Goal: Information Seeking & Learning: Find specific fact

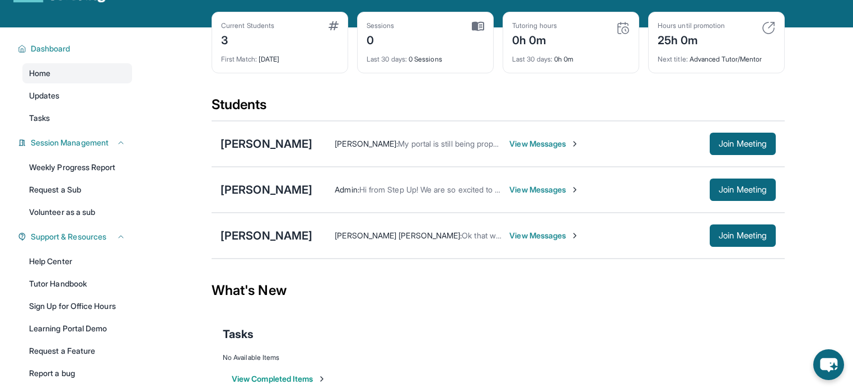
scroll to position [47, 0]
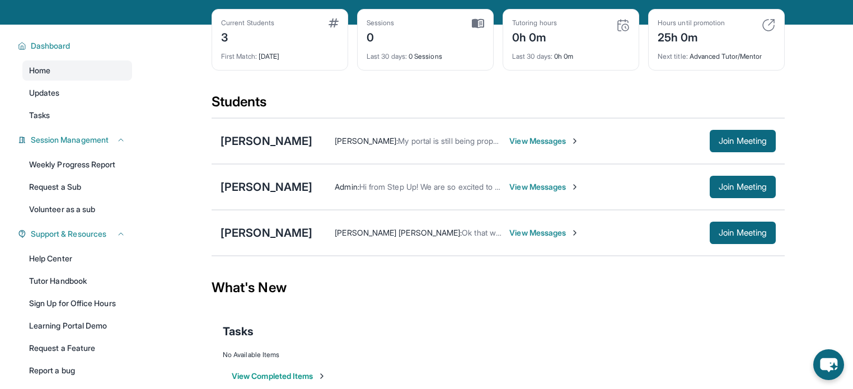
click at [520, 142] on span "View Messages" at bounding box center [545, 141] width 70 height 11
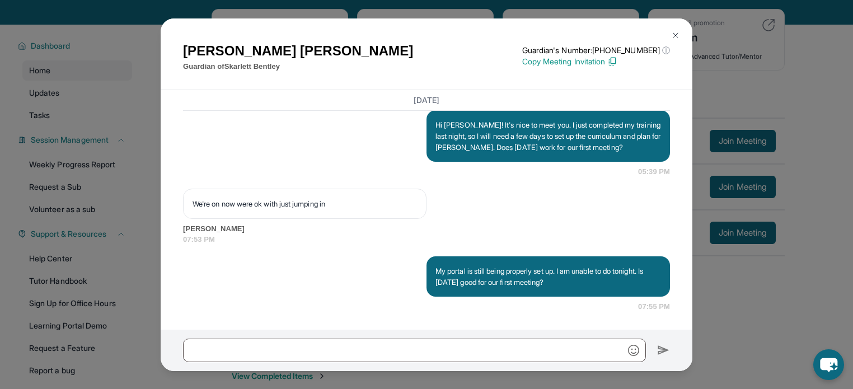
scroll to position [1166, 0]
click at [680, 33] on button at bounding box center [676, 35] width 22 height 22
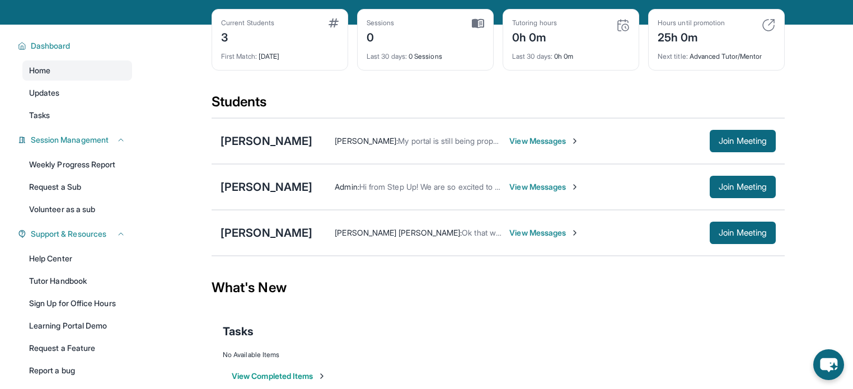
click at [543, 186] on span "View Messages" at bounding box center [545, 186] width 70 height 11
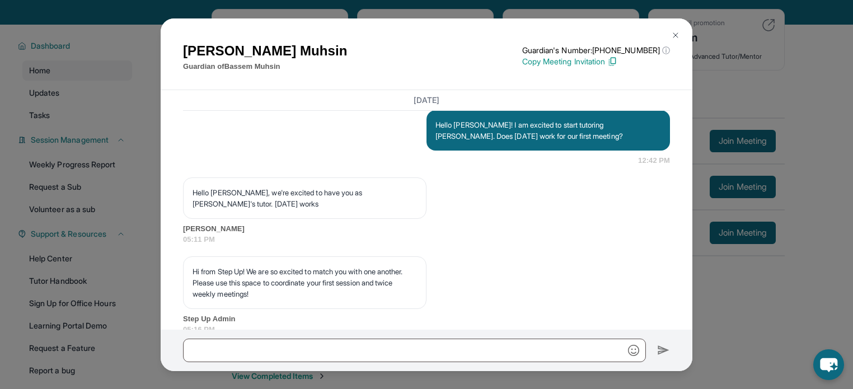
scroll to position [795, 0]
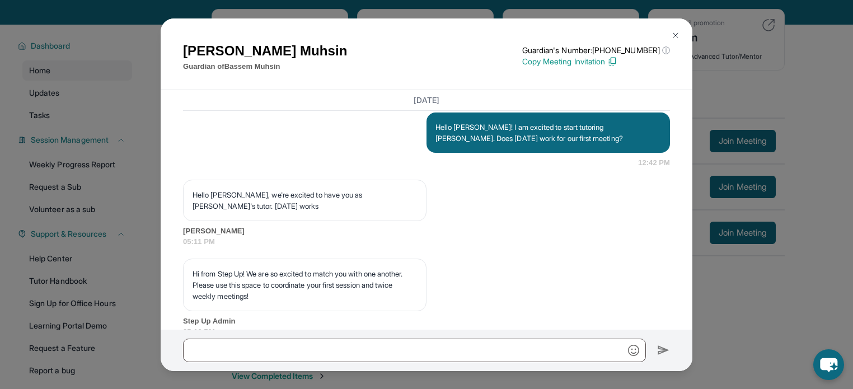
click at [674, 34] on img at bounding box center [675, 35] width 9 height 9
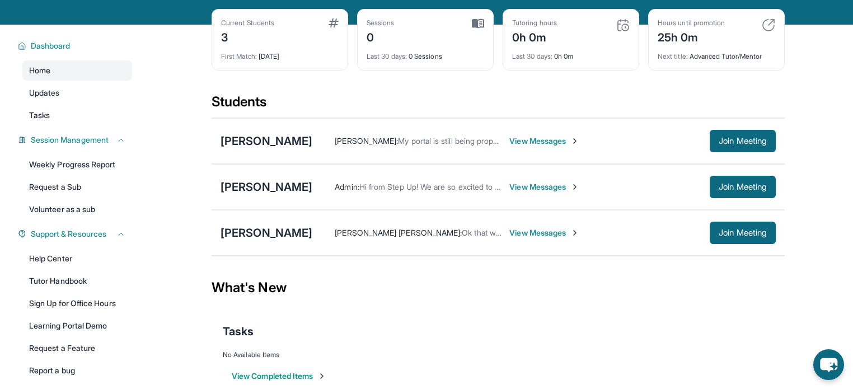
click at [512, 230] on span "View Messages" at bounding box center [545, 232] width 70 height 11
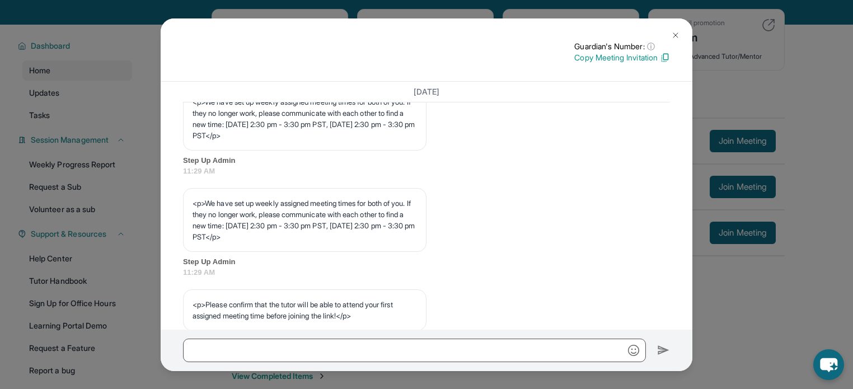
scroll to position [533, 0]
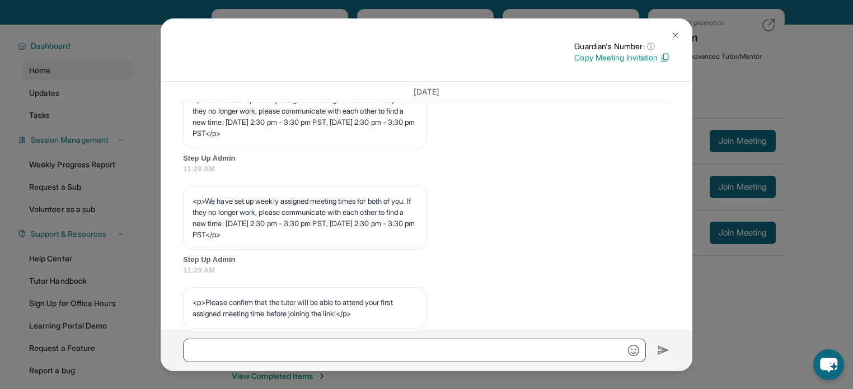
click at [680, 32] on button at bounding box center [676, 35] width 22 height 22
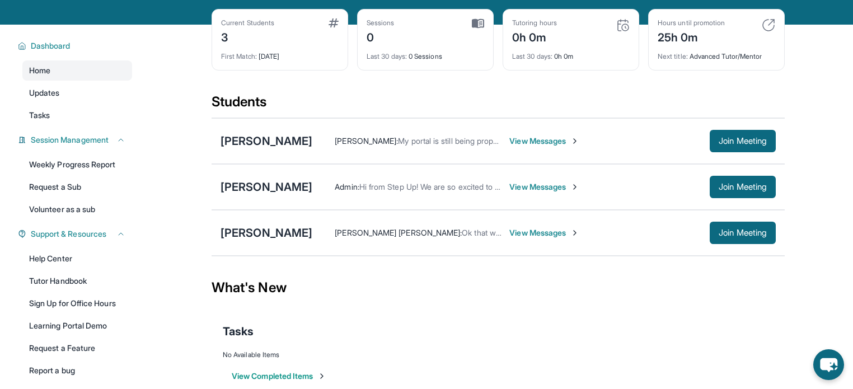
click at [510, 235] on span "View Messages" at bounding box center [545, 232] width 70 height 11
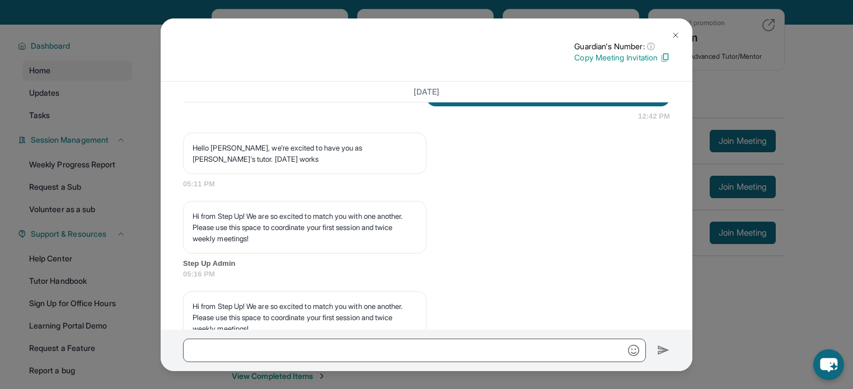
scroll to position [831, 0]
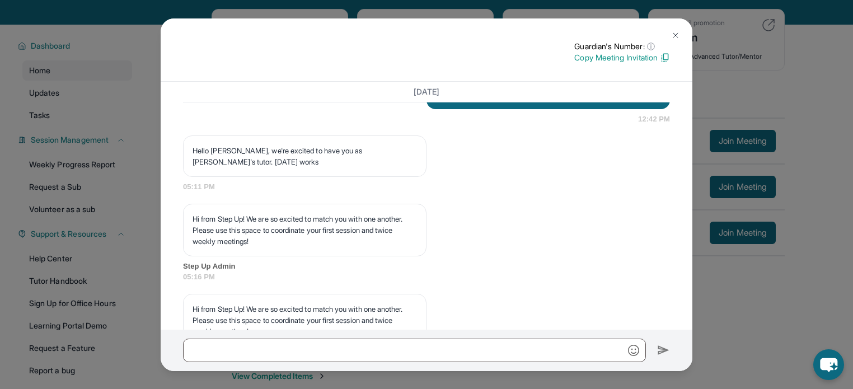
click at [680, 31] on button at bounding box center [676, 35] width 22 height 22
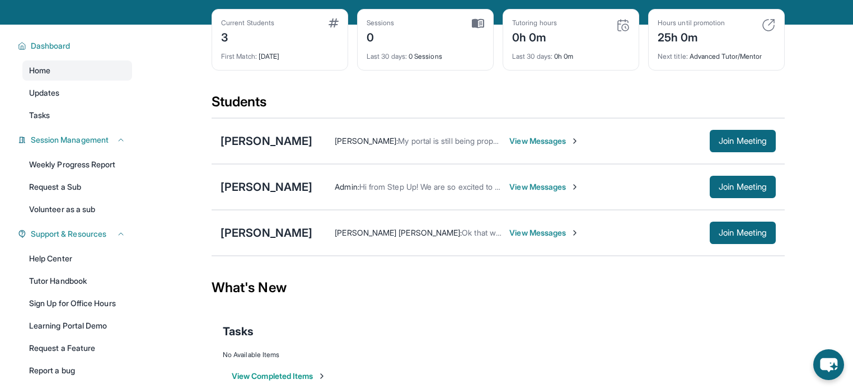
scroll to position [0, 0]
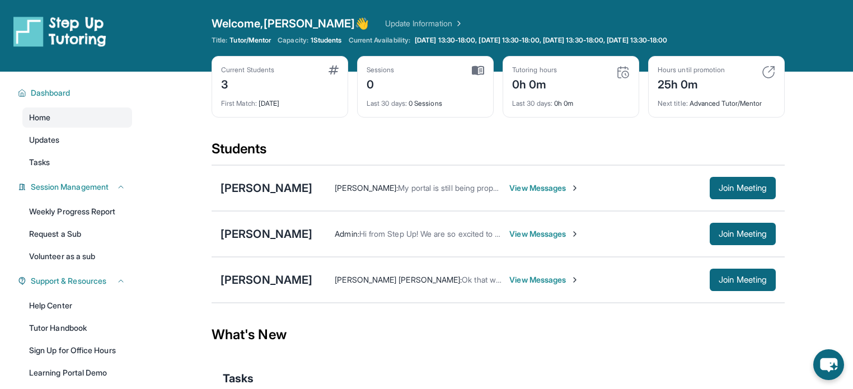
click at [323, 40] on span "1 Students" at bounding box center [326, 40] width 31 height 9
drag, startPoint x: 323, startPoint y: 40, endPoint x: 314, endPoint y: 41, distance: 9.1
click at [314, 41] on span "1 Students" at bounding box center [326, 40] width 31 height 9
click at [320, 73] on div "Current Students 3" at bounding box center [280, 79] width 118 height 27
click at [226, 83] on div "3" at bounding box center [247, 83] width 53 height 18
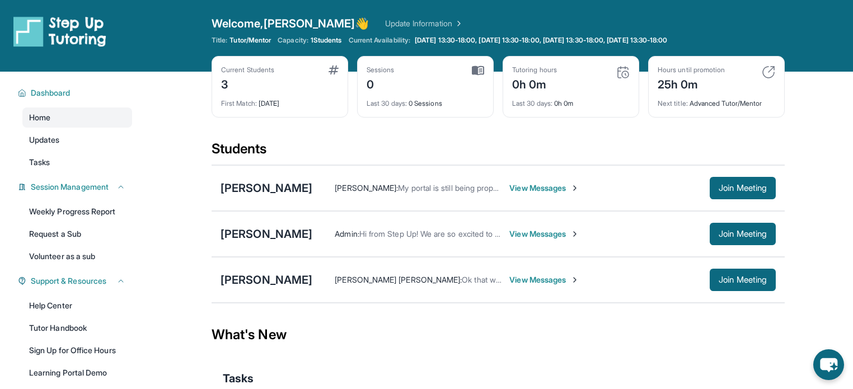
click at [405, 18] on link "Update Information" at bounding box center [424, 23] width 78 height 11
click at [63, 96] on span "Dashboard" at bounding box center [51, 92] width 40 height 11
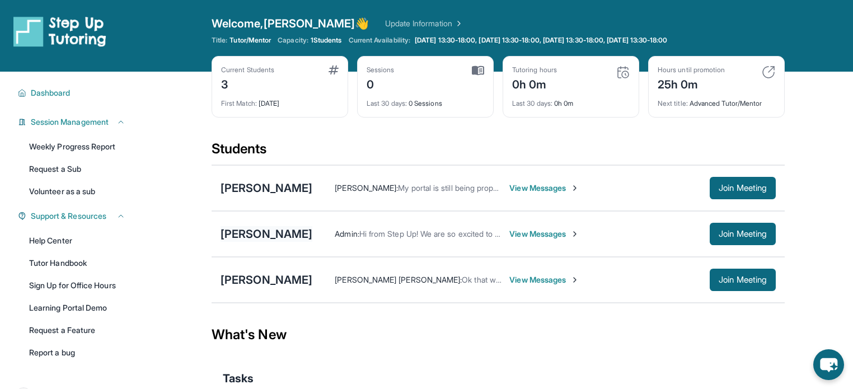
click at [264, 237] on div "[PERSON_NAME]" at bounding box center [267, 234] width 92 height 16
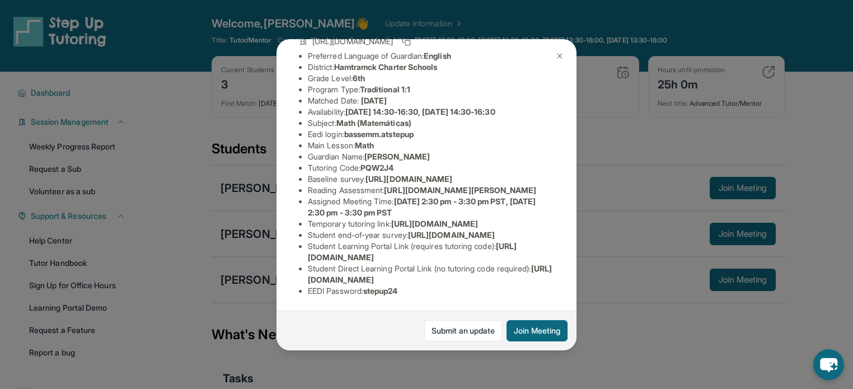
scroll to position [231, 0]
click at [511, 249] on li "Student Learning Portal Link (requires tutoring code) : [URL][DOMAIN_NAME]" at bounding box center [431, 252] width 246 height 22
drag, startPoint x: 540, startPoint y: 274, endPoint x: 306, endPoint y: 274, distance: 234.1
click at [306, 274] on ul "Preferred Language of Guardian: English District: Hamtramck Charter Schools Gra…" at bounding box center [426, 173] width 255 height 246
copy span "[URL][DOMAIN_NAME]"
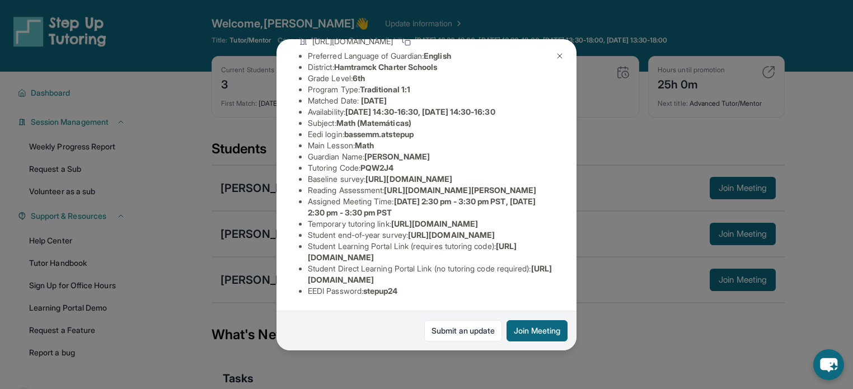
click at [486, 263] on li "Student Direct Learning Portal Link (no tutoring code required) : [URL][DOMAIN_…" at bounding box center [431, 274] width 246 height 22
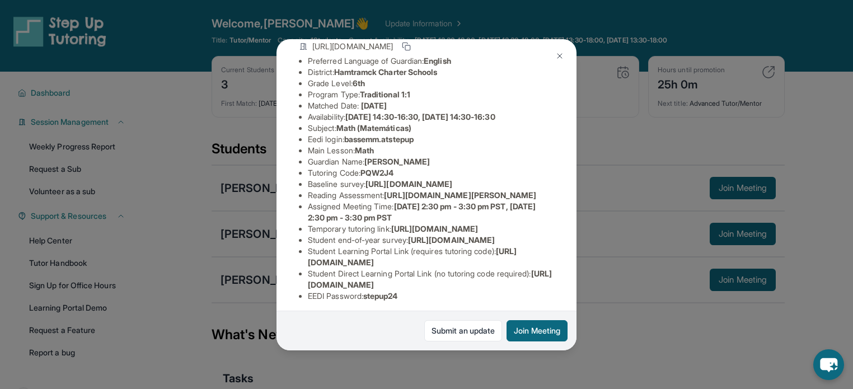
scroll to position [87, 0]
drag, startPoint x: 435, startPoint y: 148, endPoint x: 348, endPoint y: 150, distance: 86.8
click at [348, 145] on li "Eedi login : bassemm.atstepup" at bounding box center [431, 139] width 246 height 11
copy span "bassemm.atstepup"
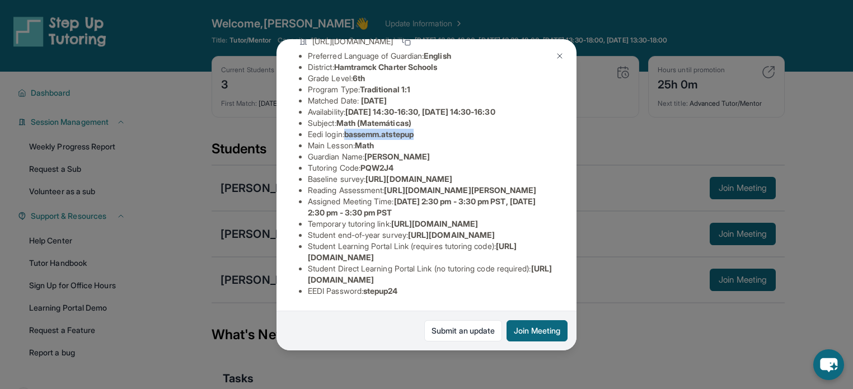
scroll to position [233, 0]
drag, startPoint x: 413, startPoint y: 290, endPoint x: 370, endPoint y: 284, distance: 42.9
click at [370, 284] on div "Student Information [URL][DOMAIN_NAME] Preferred Language of Guardian: English …" at bounding box center [426, 156] width 255 height 298
copy span "stepup24"
click at [609, 94] on div "[PERSON_NAME] Guardian: [PERSON_NAME] Student Information [URL][DOMAIN_NAME] Pr…" at bounding box center [426, 194] width 853 height 389
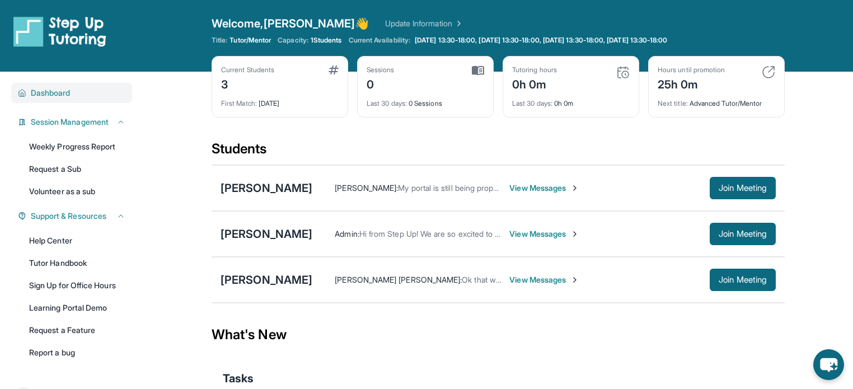
click at [55, 90] on span "Dashboard" at bounding box center [51, 92] width 40 height 11
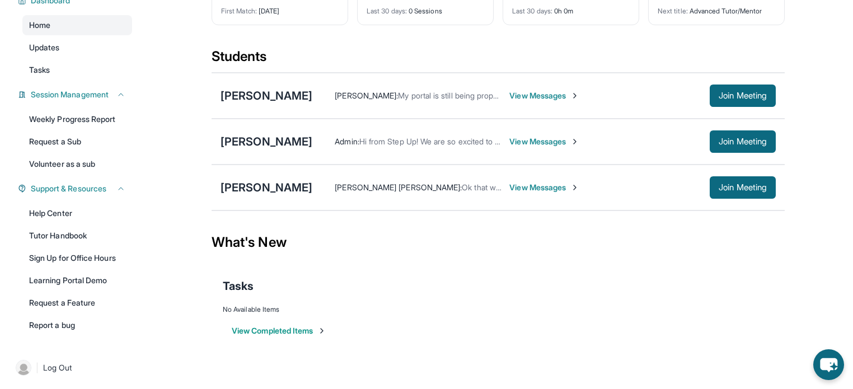
scroll to position [94, 0]
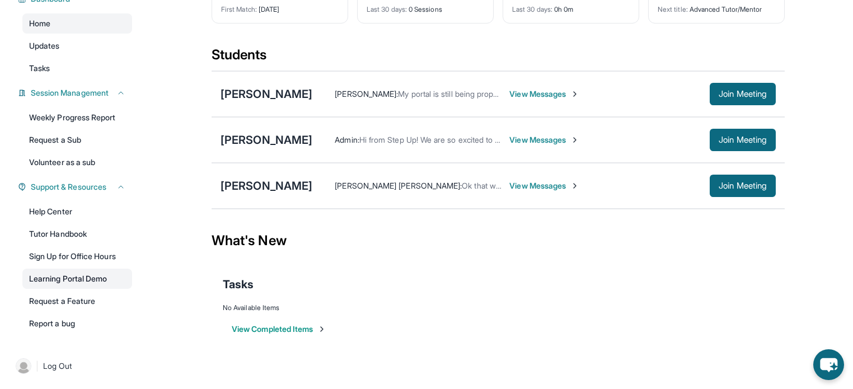
click at [99, 286] on link "Learning Portal Demo" at bounding box center [77, 279] width 110 height 20
